Goal: Task Accomplishment & Management: Complete application form

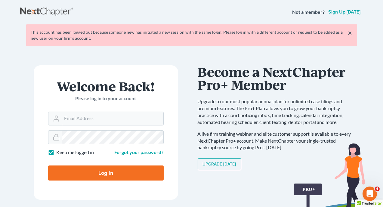
type input "rsantora@bressetsantora.com"
click at [108, 176] on input "Log In" at bounding box center [106, 172] width 116 height 15
type input "Thinking..."
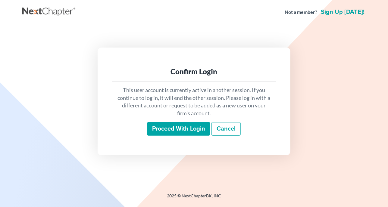
click at [182, 128] on input "Proceed with login" at bounding box center [178, 129] width 63 height 14
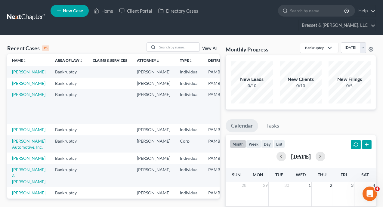
click at [20, 69] on link "[PERSON_NAME]" at bounding box center [28, 71] width 33 height 5
select select "10"
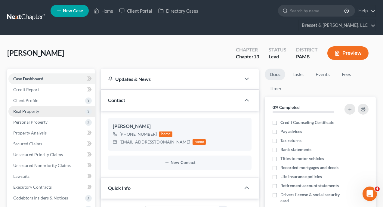
click at [27, 109] on span "Real Property" at bounding box center [26, 111] width 26 height 5
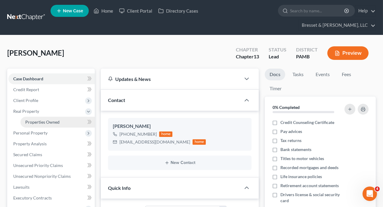
click at [40, 119] on span "Properties Owned" at bounding box center [42, 121] width 34 height 5
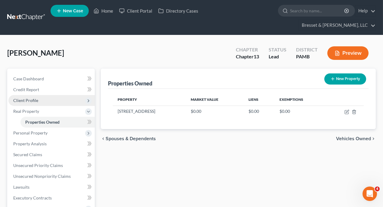
click at [32, 98] on span "Client Profile" at bounding box center [25, 100] width 25 height 5
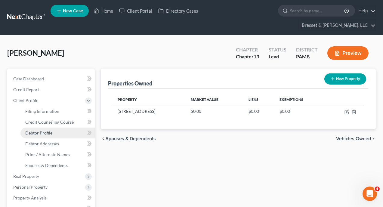
click at [46, 130] on span "Debtor Profile" at bounding box center [38, 132] width 27 height 5
select select "0"
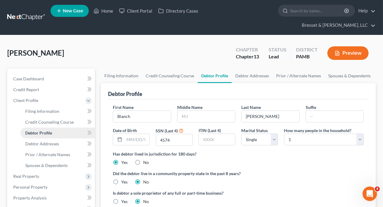
radio input "true"
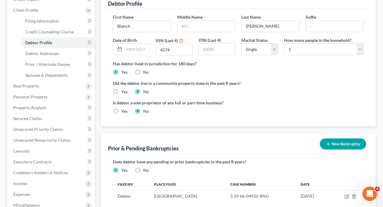
scroll to position [120, 0]
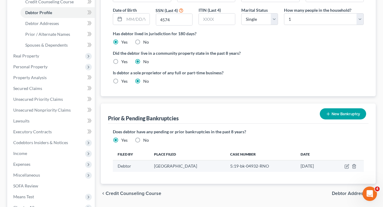
click at [187, 160] on td "[GEOGRAPHIC_DATA]" at bounding box center [187, 165] width 76 height 11
click at [347, 165] on icon "button" at bounding box center [347, 166] width 3 height 3
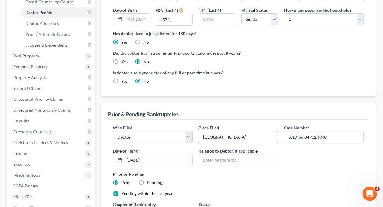
click at [243, 131] on input "[GEOGRAPHIC_DATA]" at bounding box center [238, 136] width 79 height 11
type input "W"
type input "MDPA"
click at [156, 154] on input "[DATE]" at bounding box center [158, 159] width 68 height 11
type input "0"
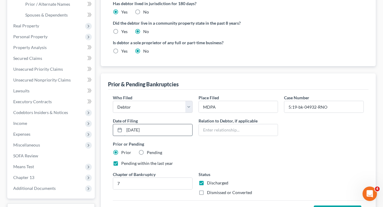
scroll to position [181, 0]
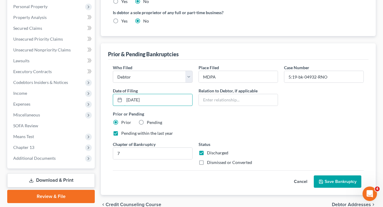
type input "[DATE]"
click at [345, 175] on button "Save Bankruptcy" at bounding box center [338, 181] width 48 height 13
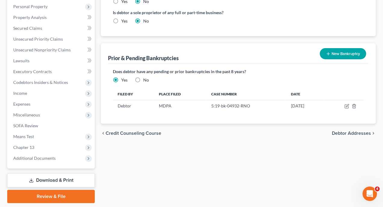
scroll to position [30, 0]
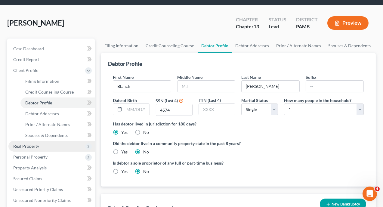
click at [34, 144] on span "Real Property" at bounding box center [26, 146] width 26 height 5
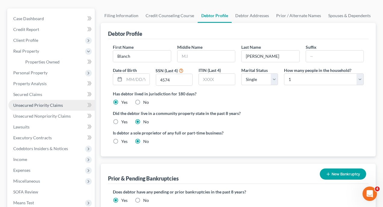
scroll to position [90, 0]
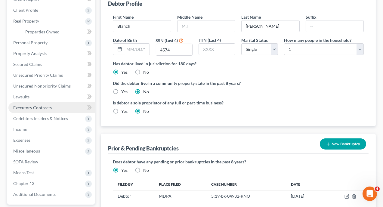
click at [42, 105] on span "Executory Contracts" at bounding box center [32, 107] width 39 height 5
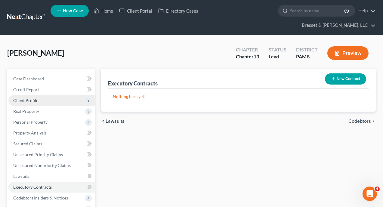
click at [38, 95] on span "Client Profile" at bounding box center [51, 100] width 86 height 11
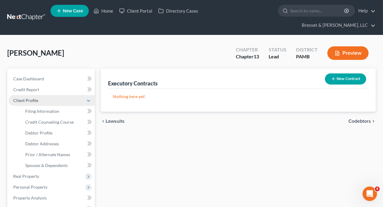
click at [29, 98] on span "Client Profile" at bounding box center [25, 100] width 25 height 5
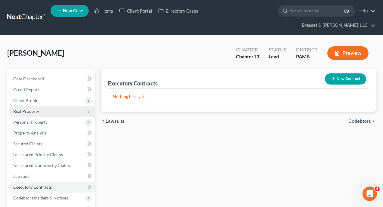
click at [31, 109] on span "Real Property" at bounding box center [26, 111] width 26 height 5
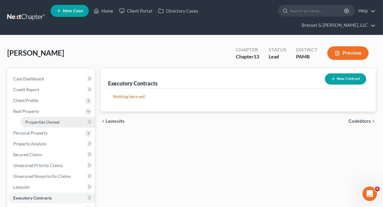
click at [37, 119] on span "Properties Owned" at bounding box center [42, 121] width 34 height 5
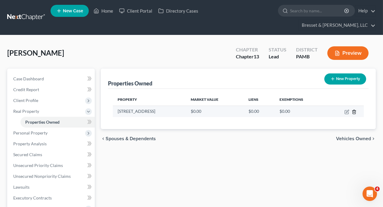
click at [354, 110] on icon "button" at bounding box center [354, 112] width 5 height 5
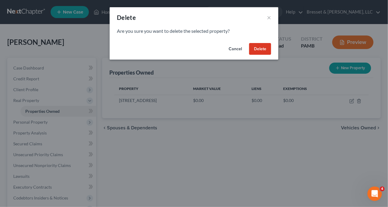
click at [256, 48] on button "Delete" at bounding box center [260, 49] width 22 height 12
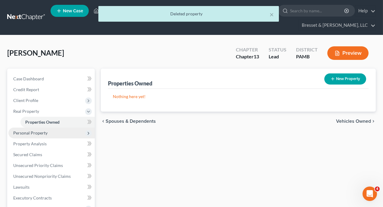
click at [39, 130] on span "Personal Property" at bounding box center [30, 132] width 34 height 5
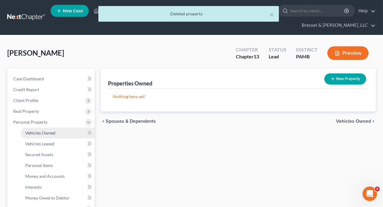
click at [49, 130] on span "Vehicles Owned" at bounding box center [40, 132] width 30 height 5
